Goal: Task Accomplishment & Management: Complete application form

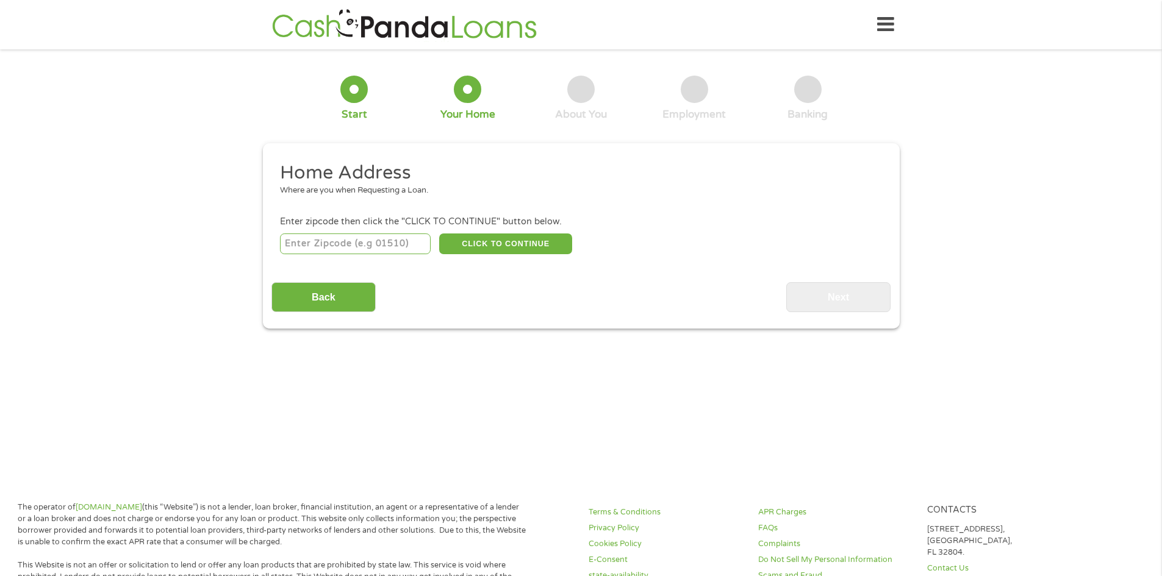
click at [312, 246] on input "number" at bounding box center [355, 244] width 151 height 21
type input "33064"
click at [525, 249] on button "CLICK TO CONTINUE" at bounding box center [505, 244] width 133 height 21
type input "33064"
type input "[GEOGRAPHIC_DATA]"
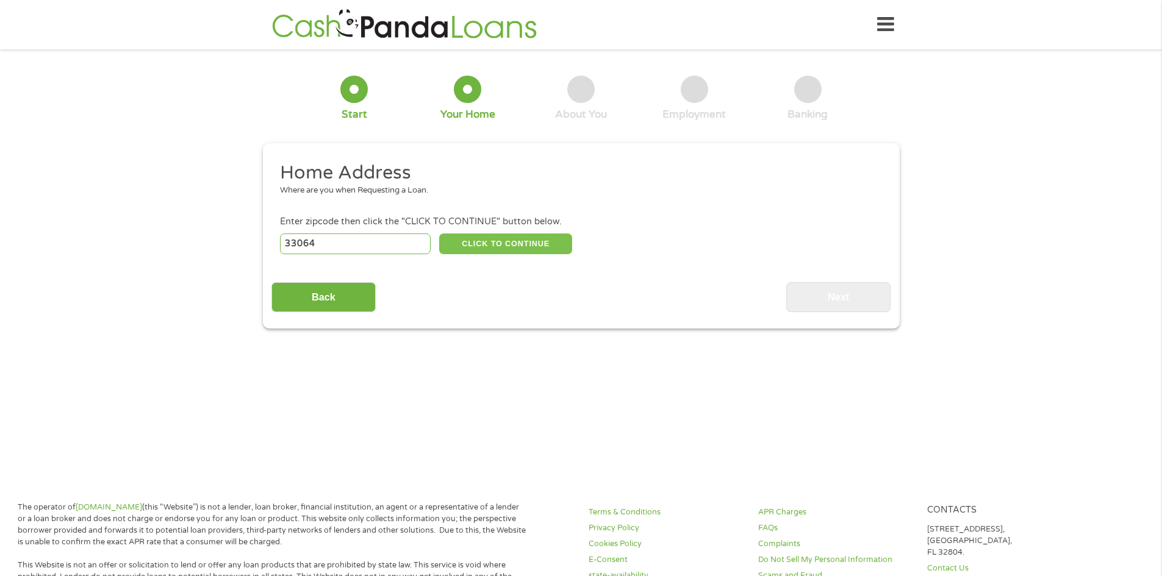
select select "[US_STATE]"
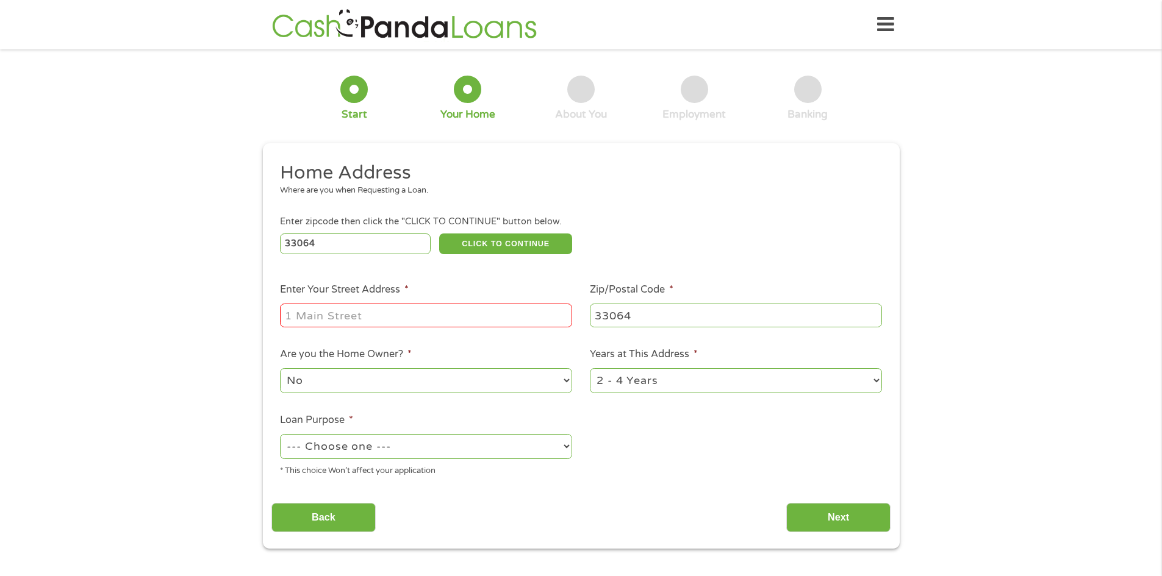
click at [350, 329] on div at bounding box center [426, 316] width 292 height 28
click at [321, 317] on input "Enter Your Street Address *" at bounding box center [426, 315] width 292 height 23
type input "[STREET_ADDRESS]"
click at [877, 384] on select "1 Year or less 1 - 2 Years 2 - 4 Years Over 4 Years" at bounding box center [736, 380] width 292 height 25
select select "60months"
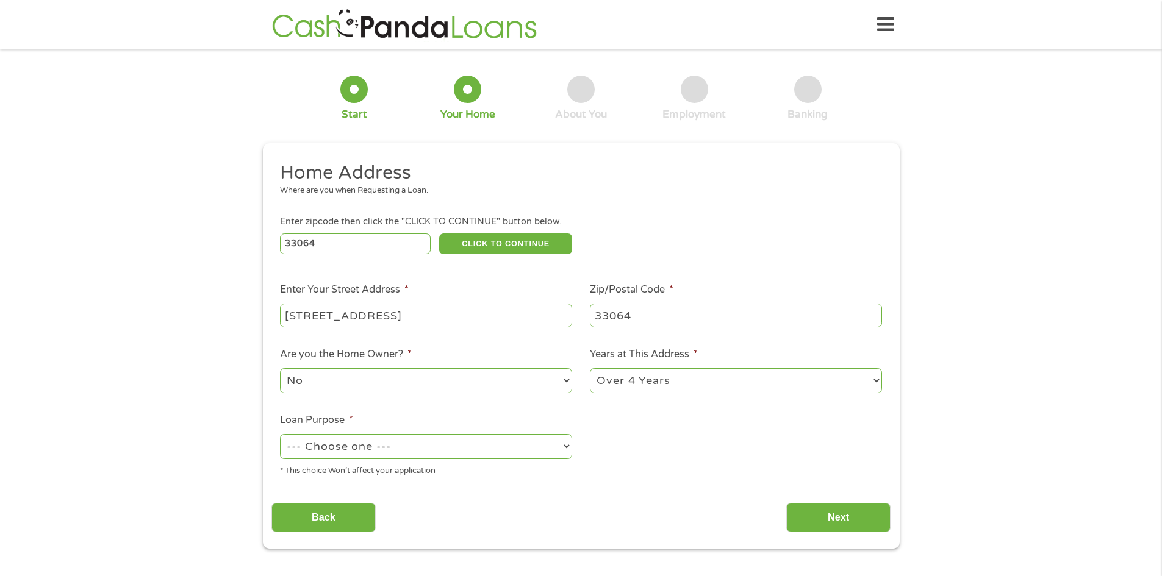
click at [590, 370] on select "1 Year or less 1 - 2 Years 2 - 4 Years Over 4 Years" at bounding box center [736, 380] width 292 height 25
click at [565, 448] on select "--- Choose one --- Pay Bills Debt Consolidation Home Improvement Major Purchase…" at bounding box center [426, 446] width 292 height 25
select select "other"
click at [280, 436] on select "--- Choose one --- Pay Bills Debt Consolidation Home Improvement Major Purchase…" at bounding box center [426, 446] width 292 height 25
click at [831, 509] on input "Next" at bounding box center [838, 518] width 104 height 30
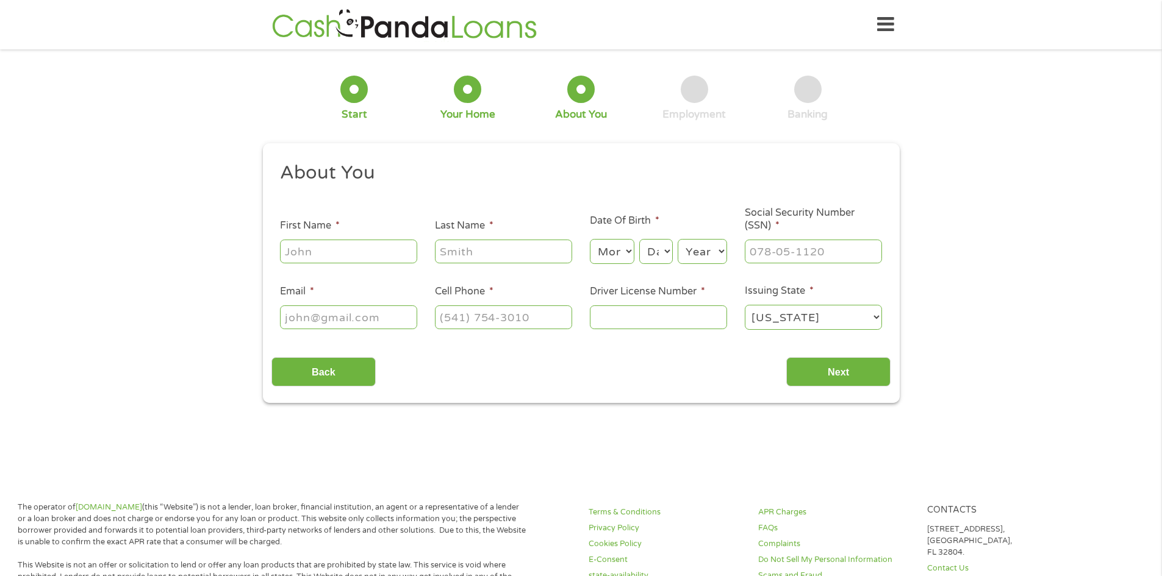
scroll to position [5, 5]
click at [349, 251] on input "First Name *" at bounding box center [348, 251] width 137 height 23
type input "[PERSON_NAME]"
click at [462, 254] on input "Last Name *" at bounding box center [503, 251] width 137 height 23
type input "[PERSON_NAME]"
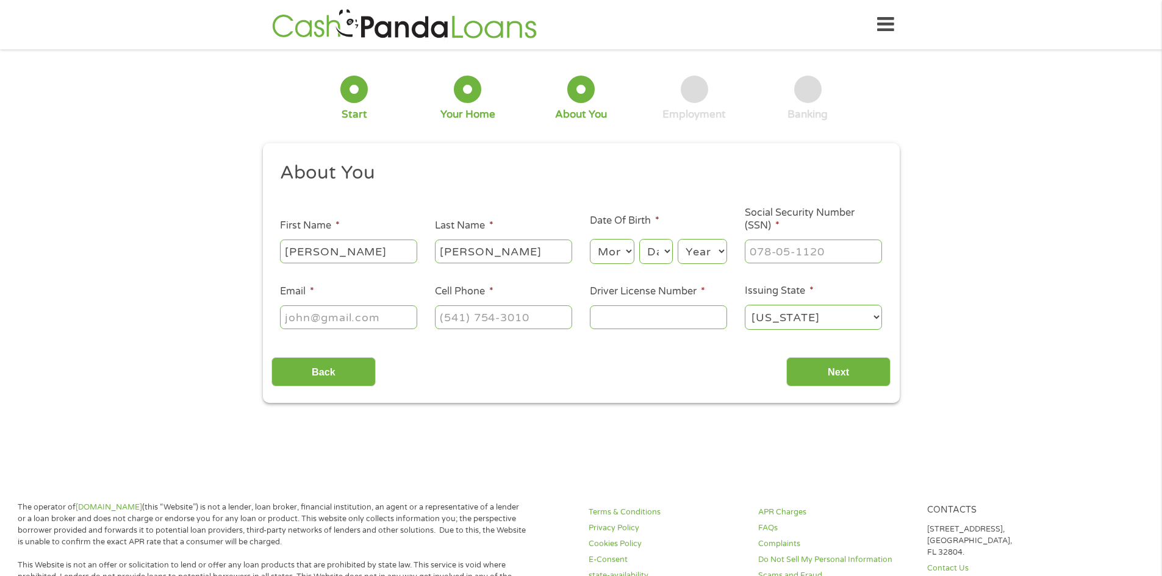
click at [627, 255] on select "Month 1 2 3 4 5 6 7 8 9 10 11 12" at bounding box center [612, 251] width 45 height 25
select select "2"
click at [590, 239] on select "Month 1 2 3 4 5 6 7 8 9 10 11 12" at bounding box center [612, 251] width 45 height 25
drag, startPoint x: 665, startPoint y: 250, endPoint x: 671, endPoint y: 249, distance: 6.1
click at [670, 249] on select "Day 1 2 3 4 5 6 7 8 9 10 11 12 13 14 15 16 17 18 19 20 21 22 23 24 25 26 27 28 …" at bounding box center [655, 251] width 33 height 25
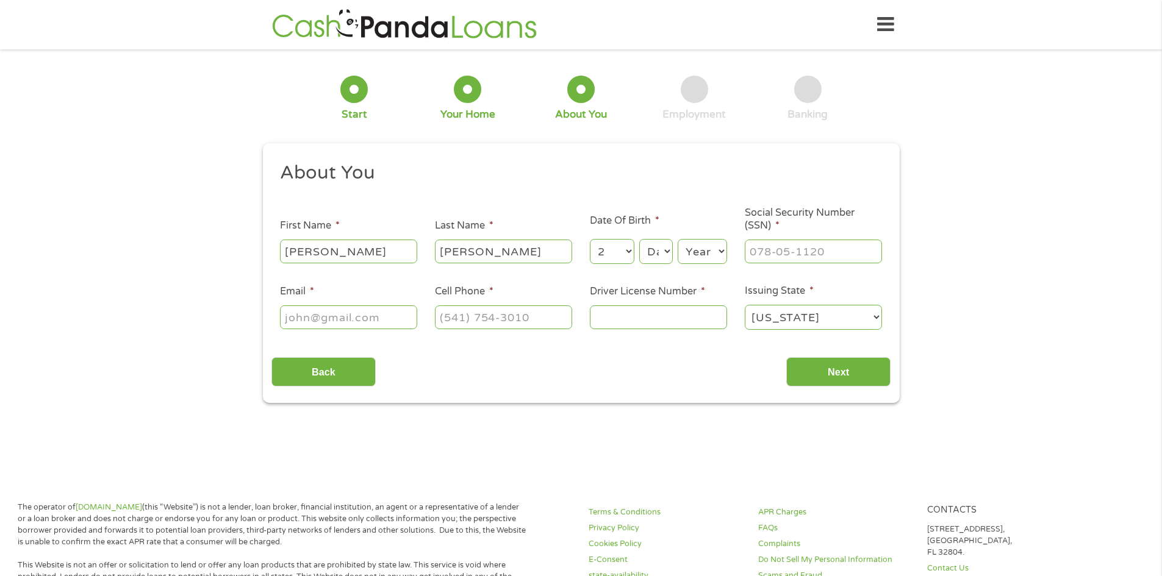
select select "16"
click at [639, 239] on select "Day 1 2 3 4 5 6 7 8 9 10 11 12 13 14 15 16 17 18 19 20 21 22 23 24 25 26 27 28 …" at bounding box center [655, 251] width 33 height 25
click at [713, 245] on select "Year [DATE] 2006 2005 2004 2003 2002 2001 2000 1999 1998 1997 1996 1995 1994 19…" at bounding box center [702, 251] width 49 height 25
select select "1955"
click at [678, 239] on select "Year [DATE] 2006 2005 2004 2003 2002 2001 2000 1999 1998 1997 1996 1995 1994 19…" at bounding box center [702, 251] width 49 height 25
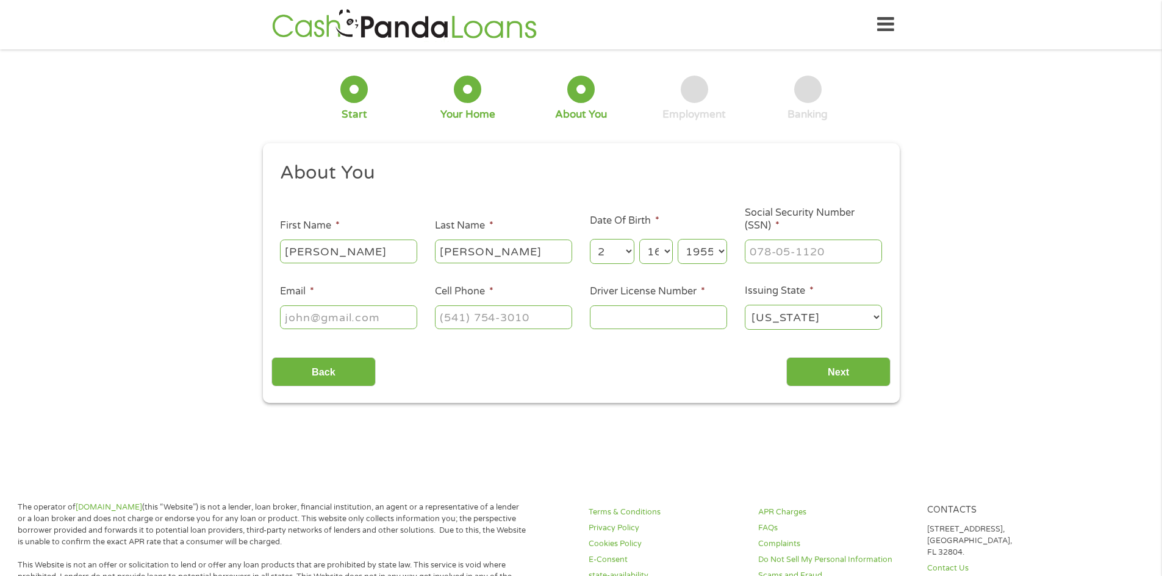
click at [298, 314] on input "Email *" at bounding box center [348, 317] width 137 height 23
type input "[EMAIL_ADDRESS][DOMAIN_NAME]"
click at [462, 317] on input "(___) ___-____" at bounding box center [503, 317] width 137 height 23
type input "[PHONE_NUMBER]"
click at [635, 311] on input "Driver License Number *" at bounding box center [658, 317] width 137 height 23
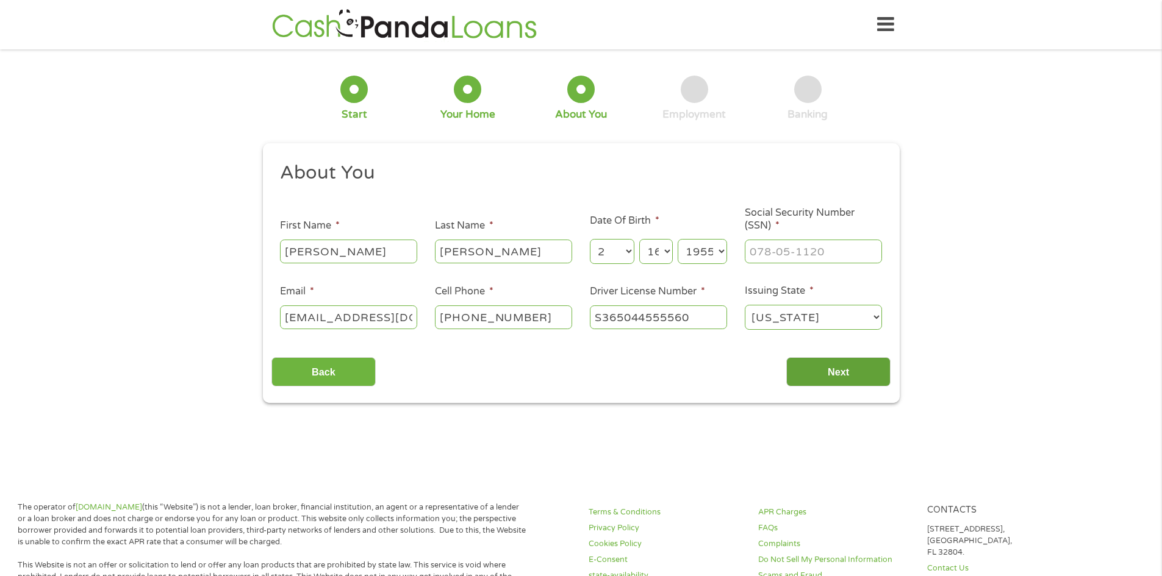
type input "S365044555560"
click at [849, 374] on input "Next" at bounding box center [838, 372] width 104 height 30
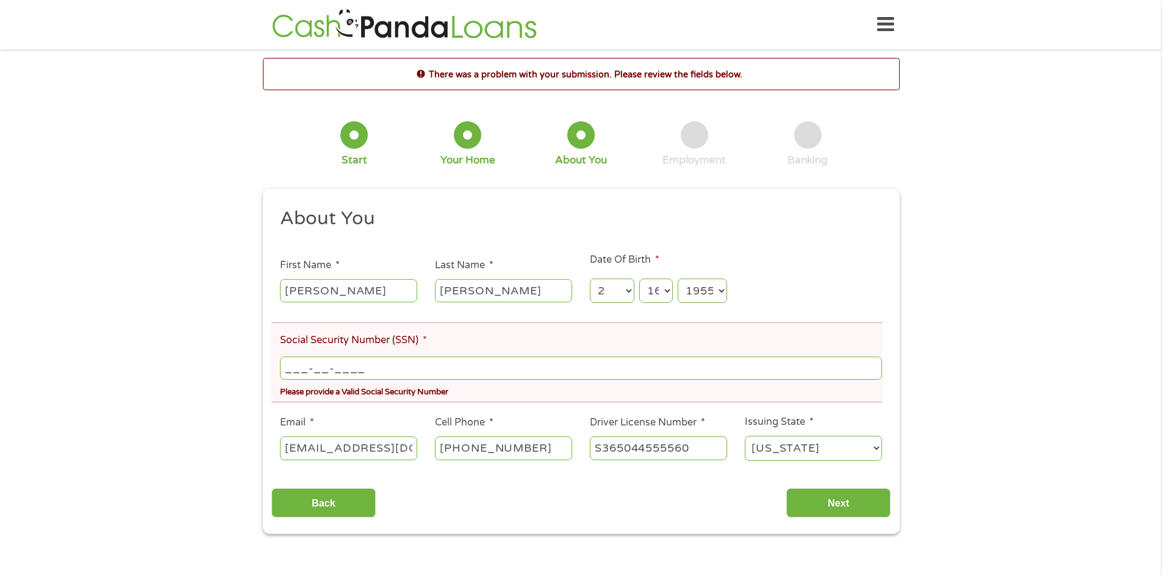
click at [322, 375] on input "___-__-____" at bounding box center [580, 368] width 601 height 23
type input "248-02-7387"
click at [849, 495] on input "Next" at bounding box center [838, 504] width 104 height 30
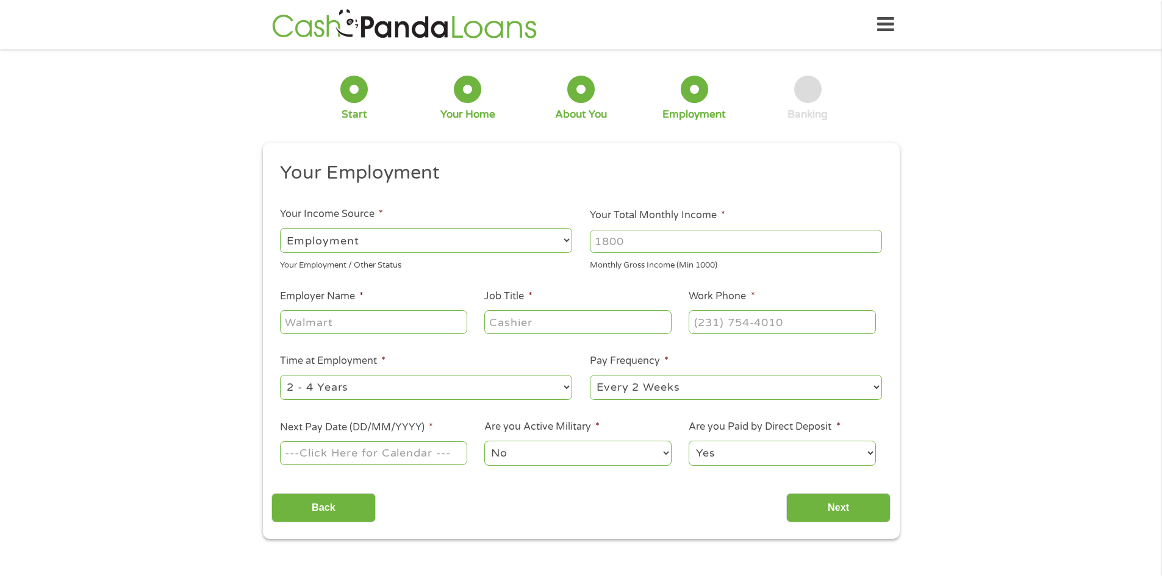
click at [565, 236] on select "--- Choose one --- Employment [DEMOGRAPHIC_DATA] Benefits" at bounding box center [426, 240] width 292 height 25
select select "benefits"
click at [280, 228] on select "--- Choose one --- Employment [DEMOGRAPHIC_DATA] Benefits" at bounding box center [426, 240] width 292 height 25
type input "Other"
type input "[PHONE_NUMBER]"
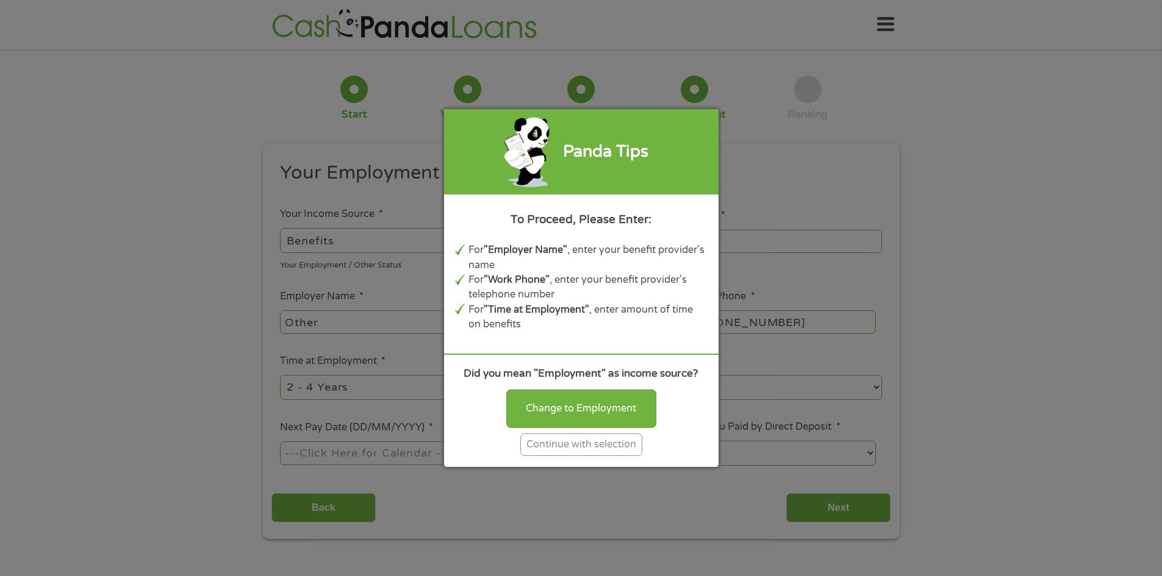
click at [576, 441] on div "Continue with selection" at bounding box center [581, 445] width 122 height 23
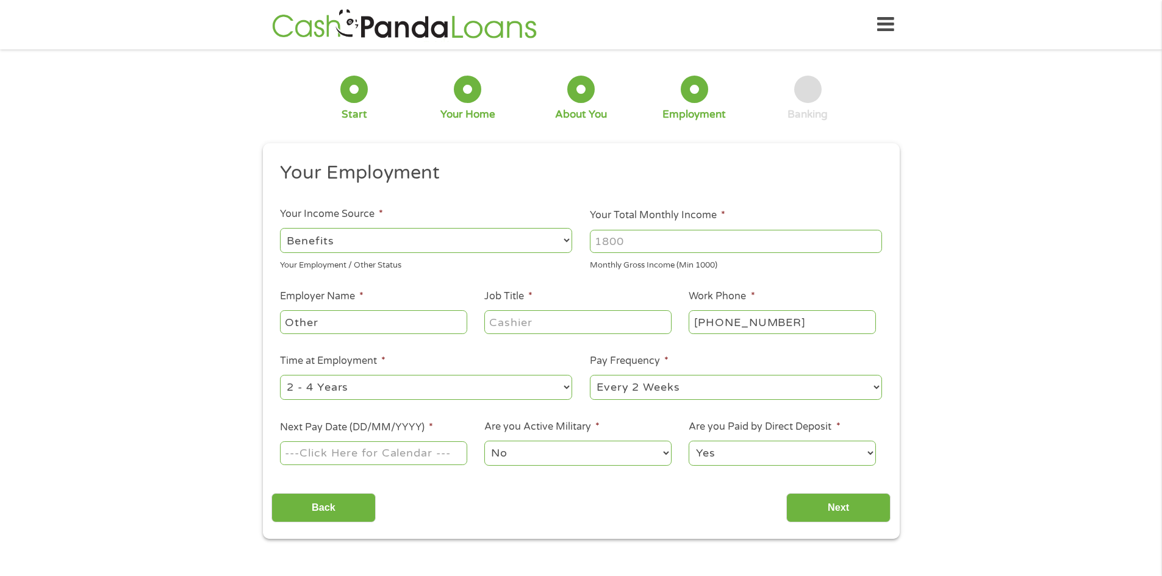
click at [694, 243] on input "Your Total Monthly Income *" at bounding box center [736, 241] width 292 height 23
type input "4000"
click at [592, 324] on input "Job Title *" at bounding box center [577, 321] width 187 height 23
type input "Tax Preparer"
click at [802, 329] on input "[PHONE_NUMBER]" at bounding box center [782, 321] width 187 height 23
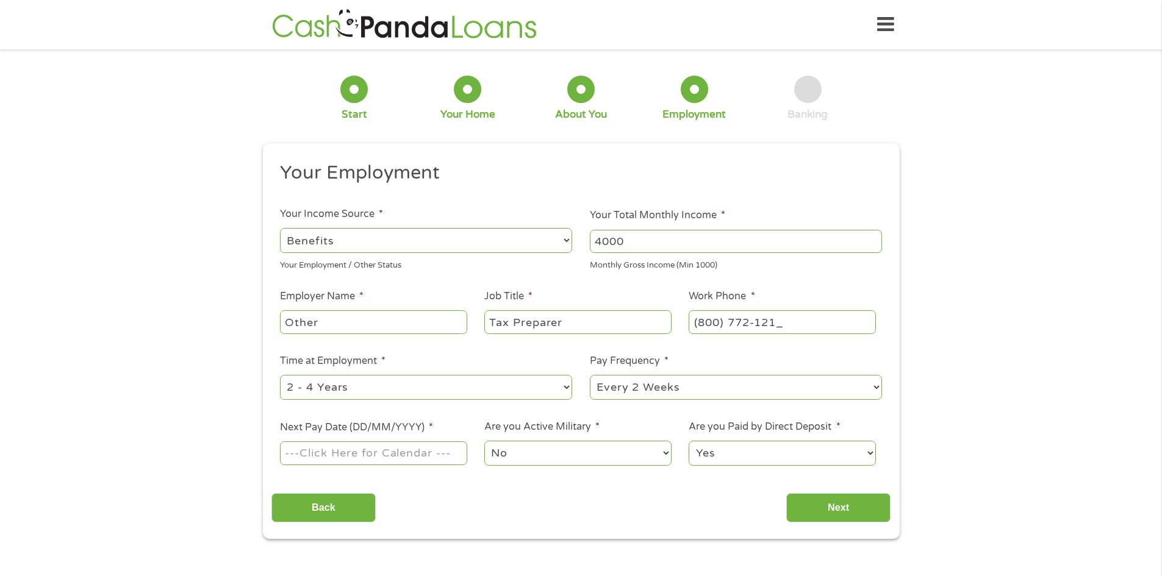
type input "[PHONE_NUMBER]"
click at [565, 386] on select "--- Choose one --- 1 Year or less 1 - 2 Years 2 - 4 Years Over 4 Years" at bounding box center [426, 387] width 292 height 25
click at [280, 375] on select "--- Choose one --- 1 Year or less 1 - 2 Years 2 - 4 Years Over 4 Years" at bounding box center [426, 387] width 292 height 25
click at [873, 387] on select "--- Choose one --- Every 2 Weeks Every Week Monthly Semi-Monthly" at bounding box center [736, 387] width 292 height 25
select select "monthly"
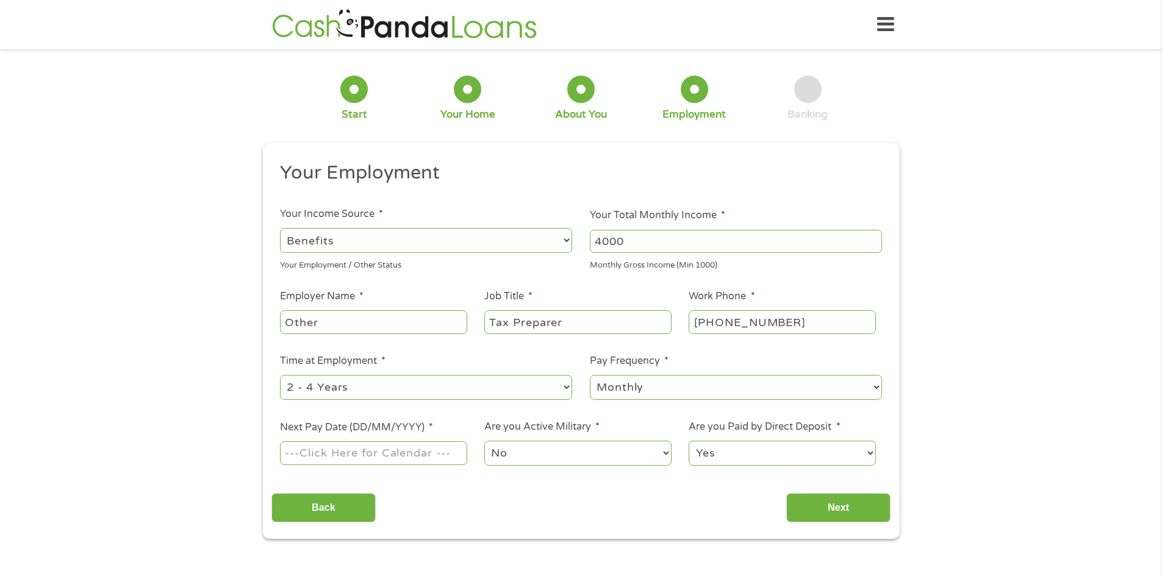
click at [590, 375] on select "--- Choose one --- Every 2 Weeks Every Week Monthly Semi-Monthly" at bounding box center [736, 387] width 292 height 25
click at [421, 456] on input "Next Pay Date (DD/MM/YYYY) *" at bounding box center [373, 453] width 187 height 23
type input "[DATE]"
click at [834, 507] on input "Next" at bounding box center [838, 508] width 104 height 30
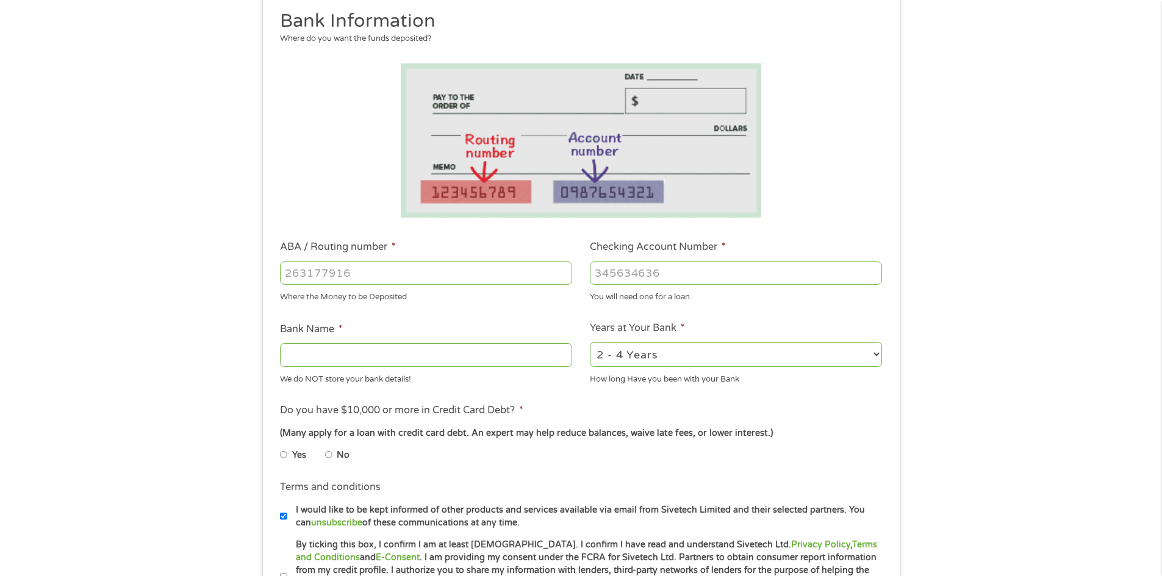
scroll to position [185, 0]
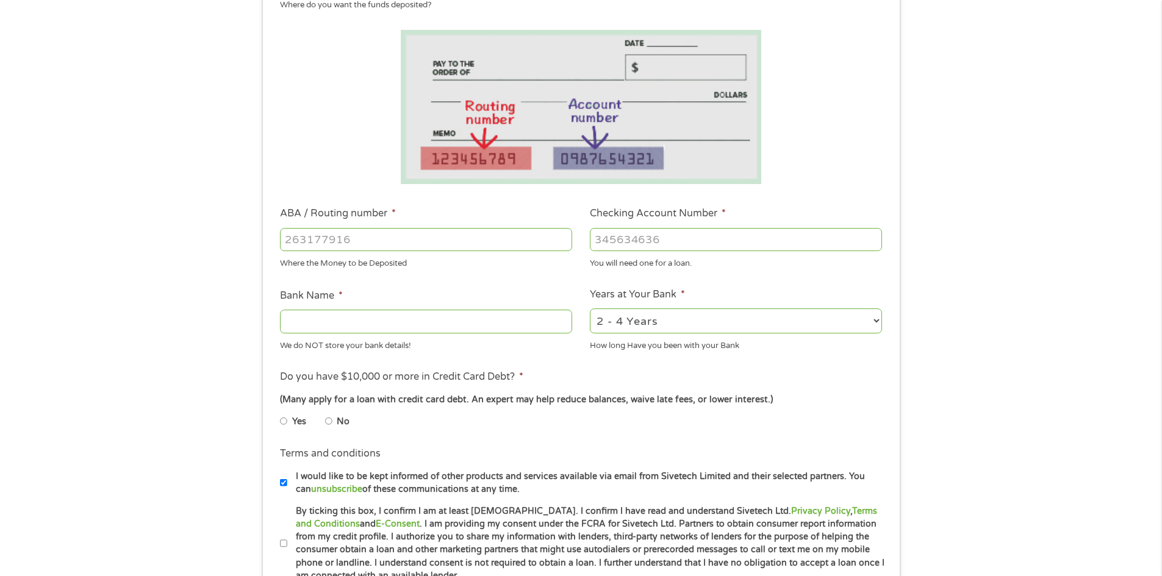
click at [308, 235] on input "ABA / Routing number *" at bounding box center [426, 239] width 292 height 23
type input "063100277"
type input "BANK OF AMERICA NA"
type input "063100277"
click at [612, 231] on input "Checking Account Number *" at bounding box center [736, 239] width 292 height 23
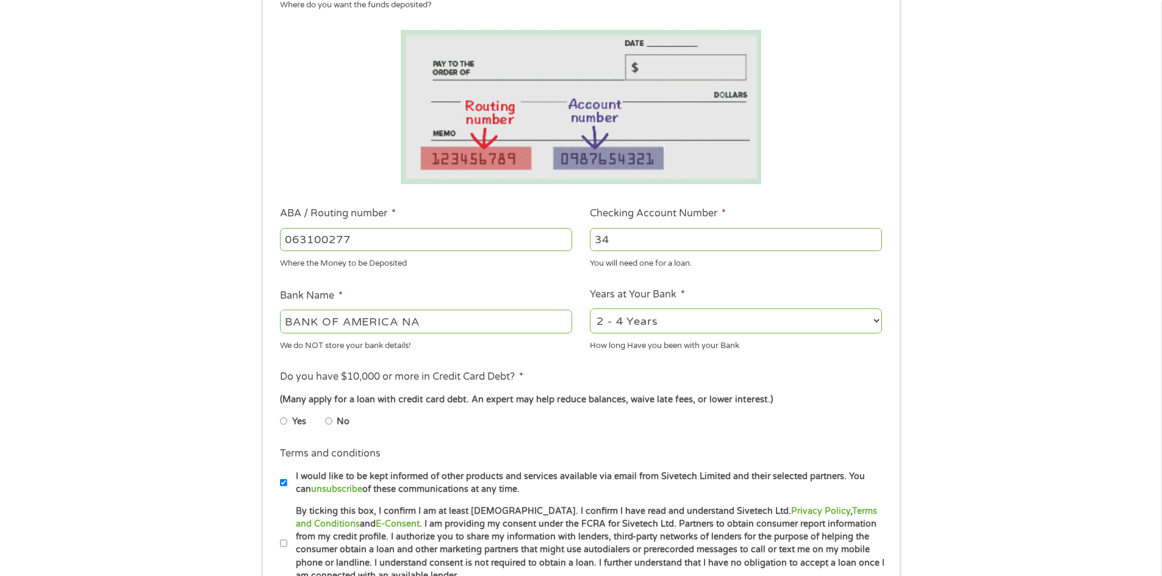
type input "3"
type input "003435712193"
click at [875, 318] on select "2 - 4 Years 6 - 12 Months 1 - 2 Years Over 4 Years" at bounding box center [736, 321] width 292 height 25
select select "60months"
click at [590, 309] on select "2 - 4 Years 6 - 12 Months 1 - 2 Years Over 4 Years" at bounding box center [736, 321] width 292 height 25
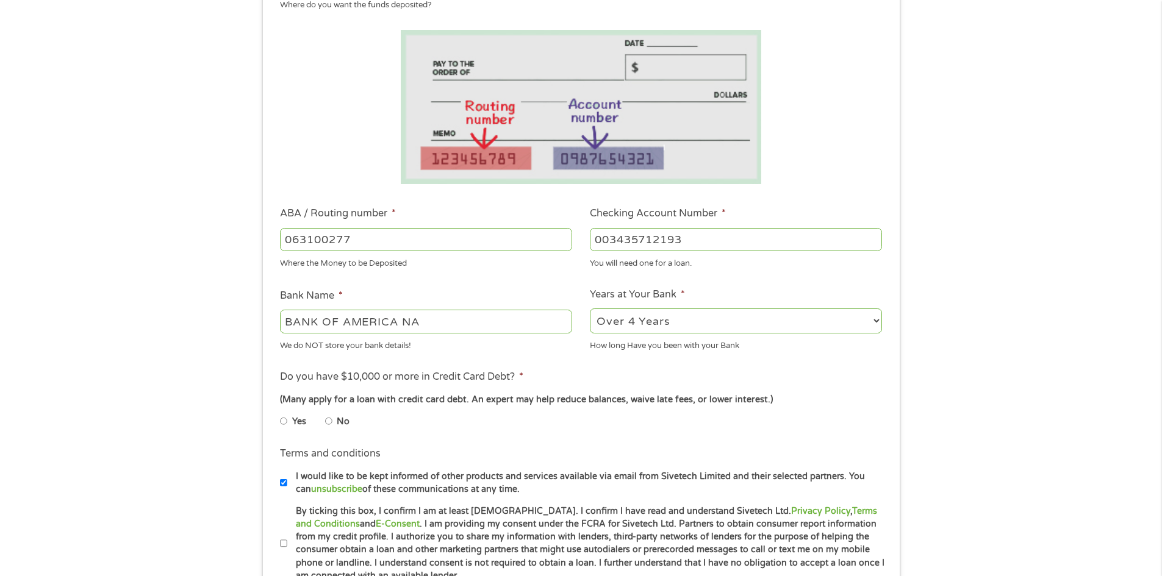
click at [329, 423] on input "No" at bounding box center [328, 422] width 7 height 20
radio input "true"
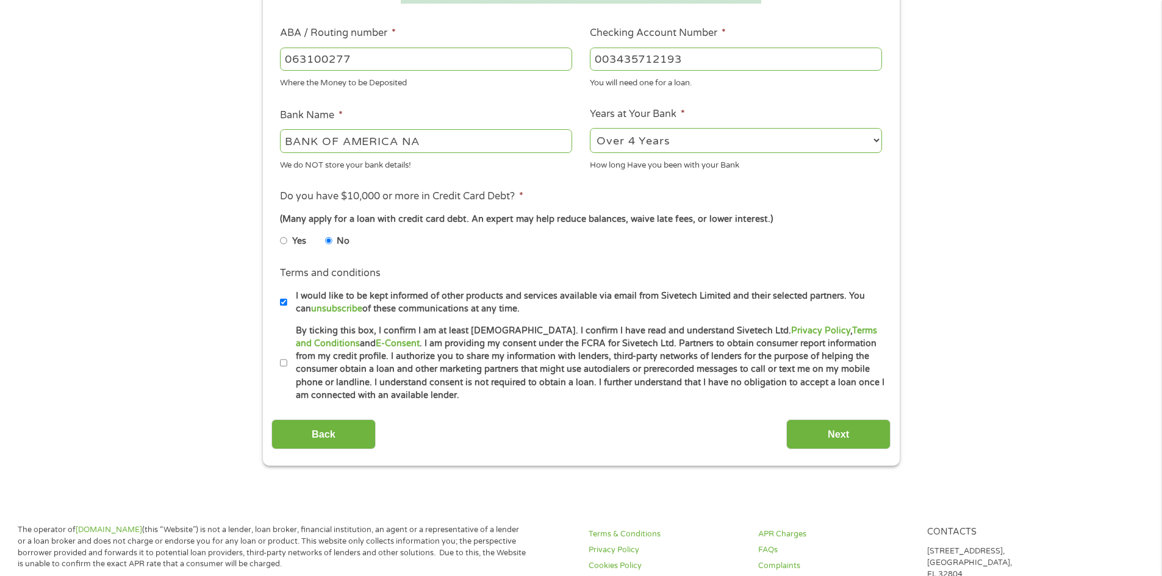
scroll to position [362, 0]
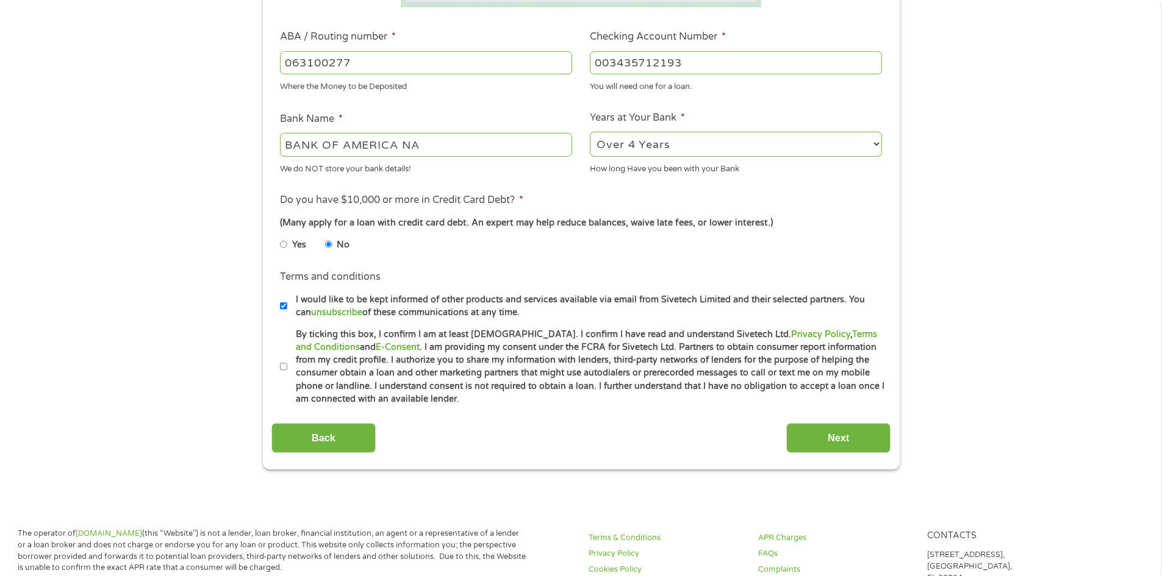
click at [284, 367] on input "By ticking this box, I confirm I am at least [DEMOGRAPHIC_DATA]. I confirm I ha…" at bounding box center [283, 367] width 7 height 20
checkbox input "true"
click at [839, 434] on input "Next" at bounding box center [838, 438] width 104 height 30
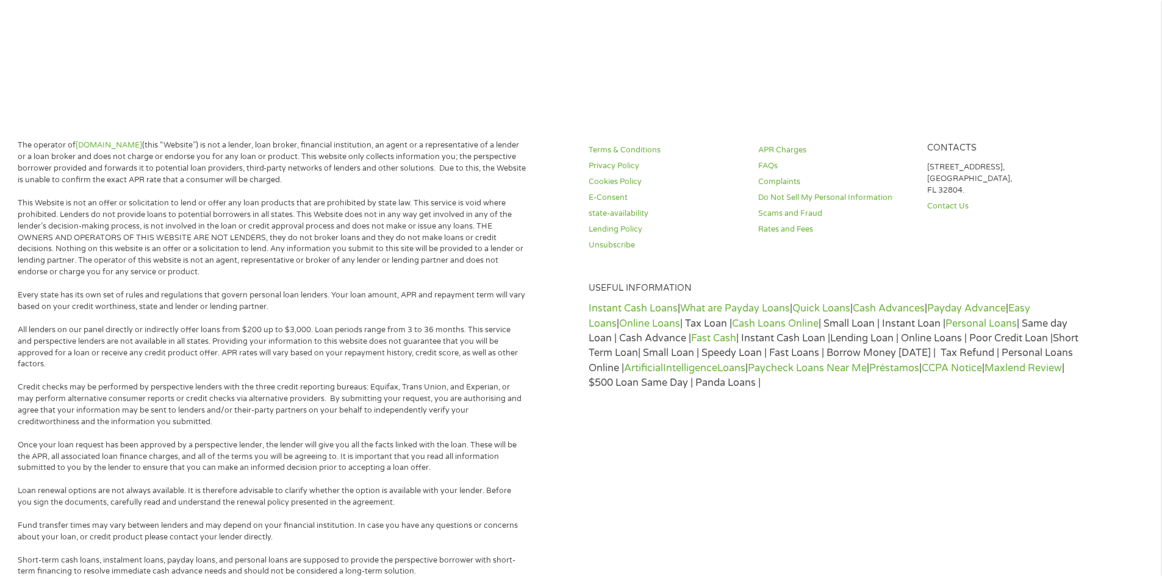
scroll to position [0, 0]
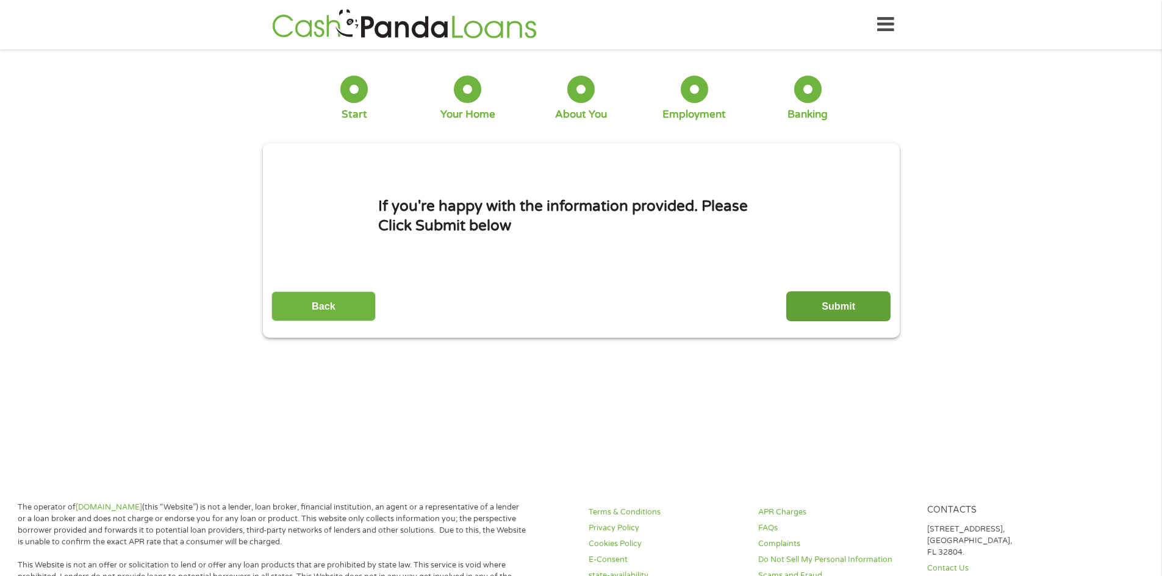
click at [837, 298] on input "Submit" at bounding box center [838, 307] width 104 height 30
